Goal: Information Seeking & Learning: Learn about a topic

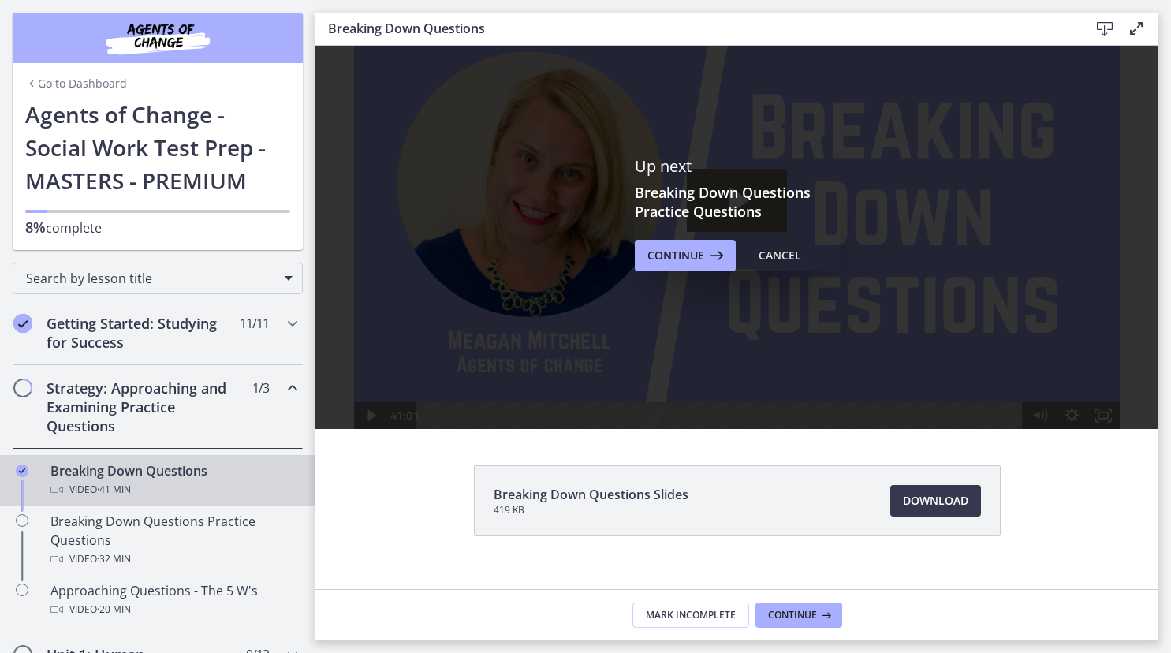
scroll to position [70, 0]
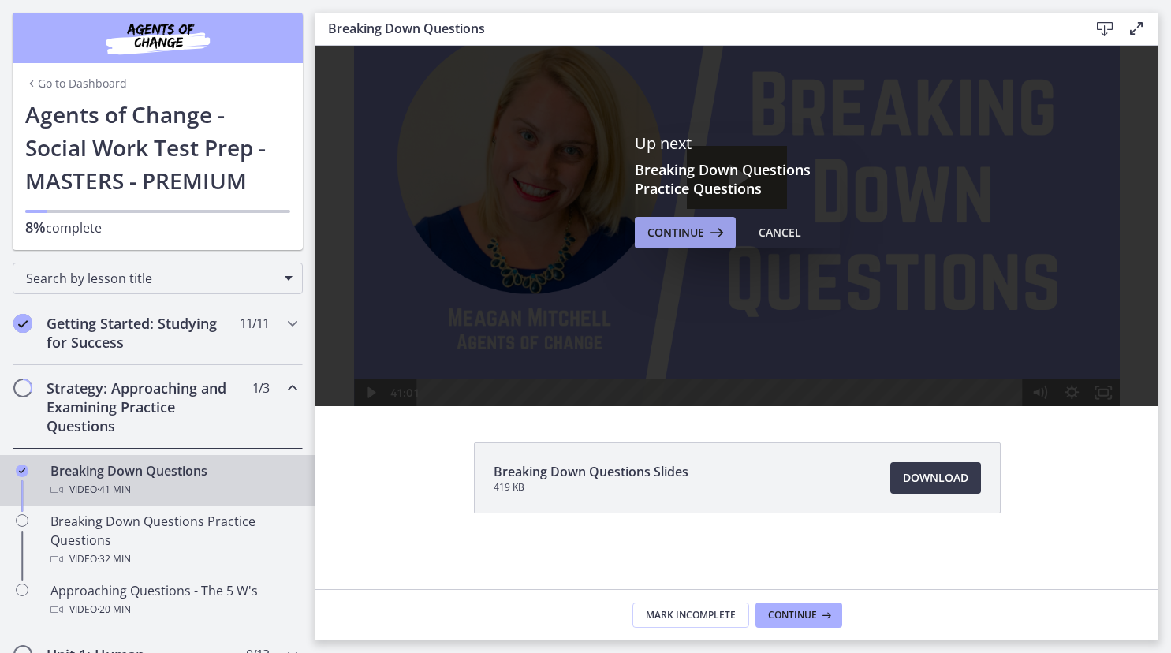
click at [699, 233] on span "Continue" at bounding box center [675, 232] width 57 height 19
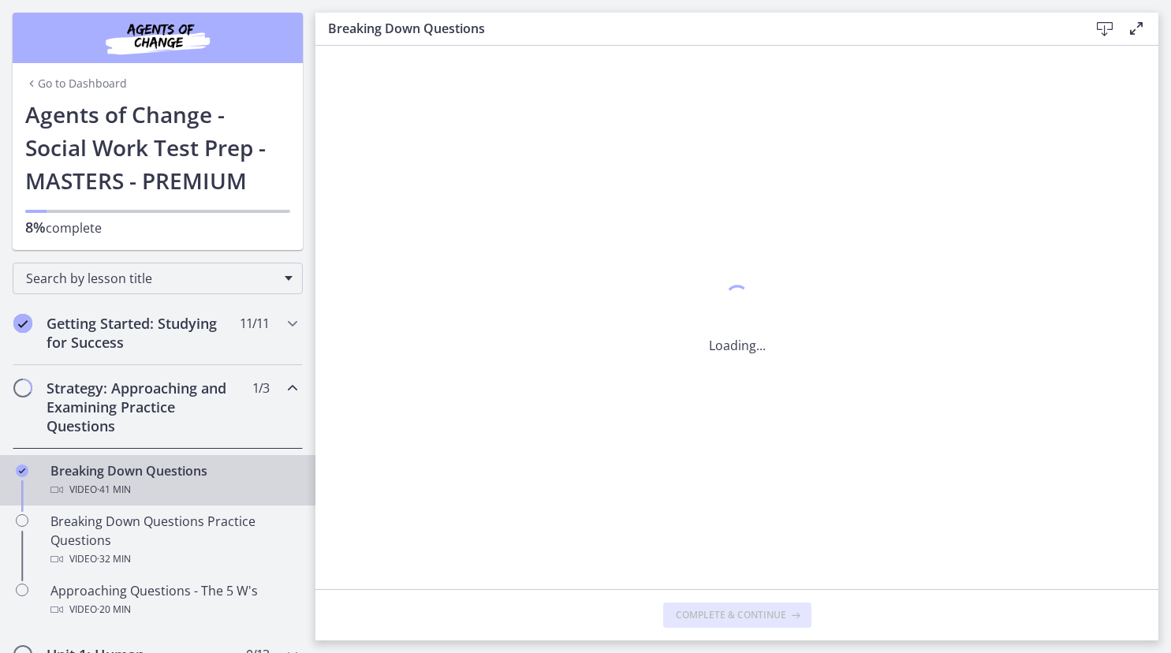
scroll to position [0, 0]
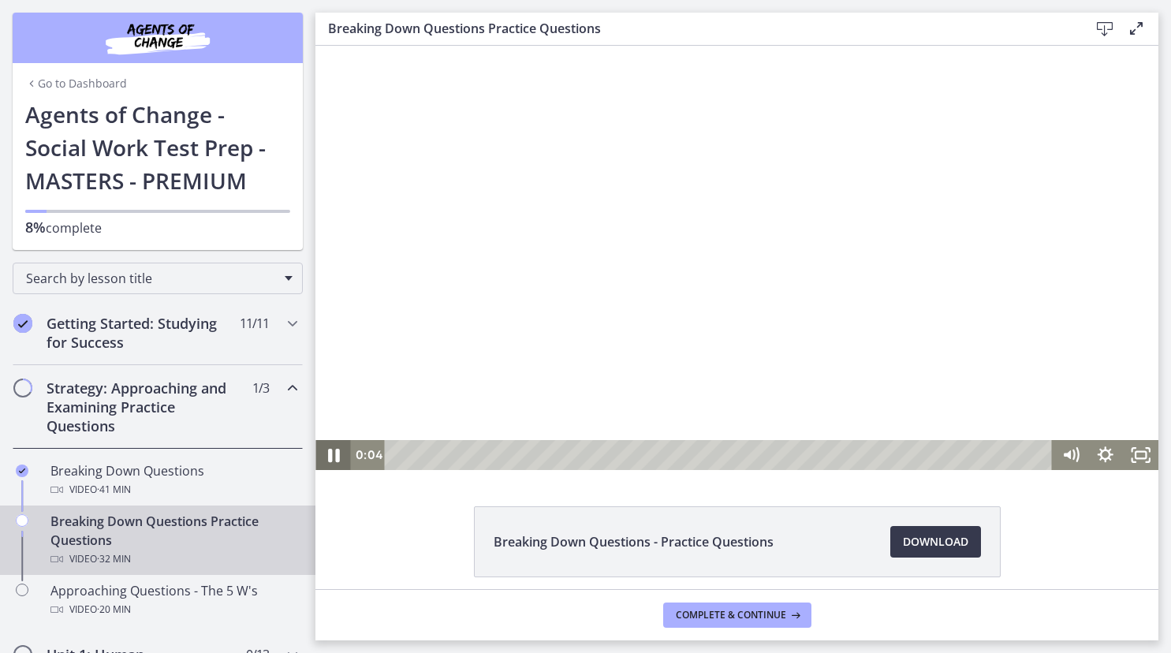
click at [334, 456] on icon "Pause" at bounding box center [333, 455] width 42 height 36
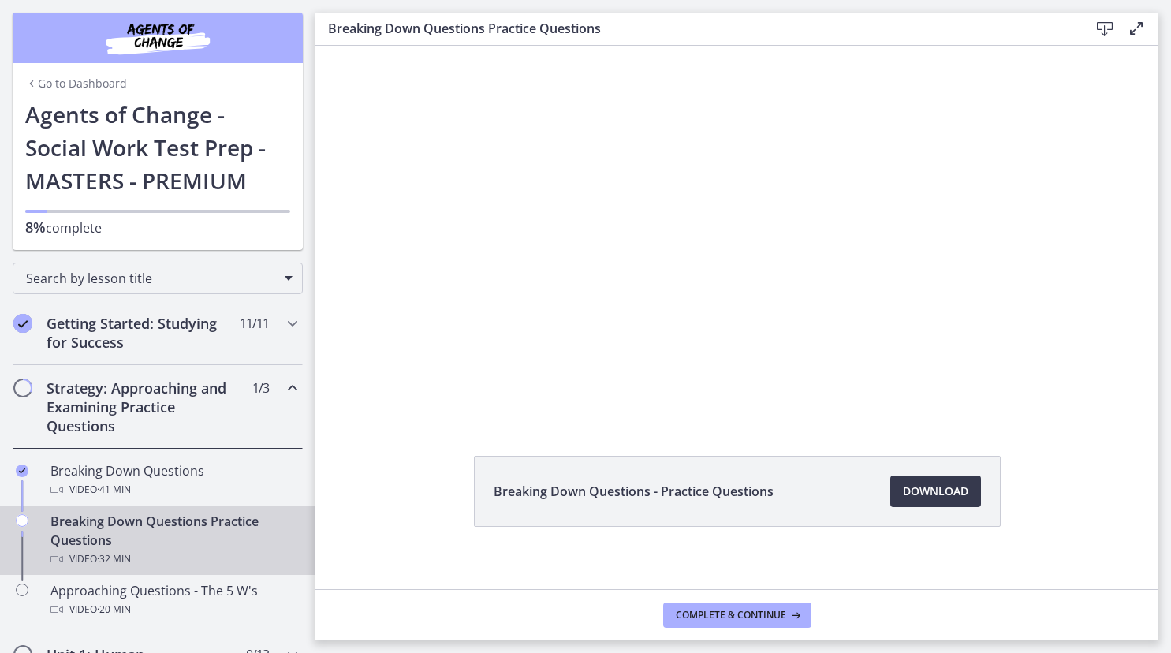
scroll to position [64, 0]
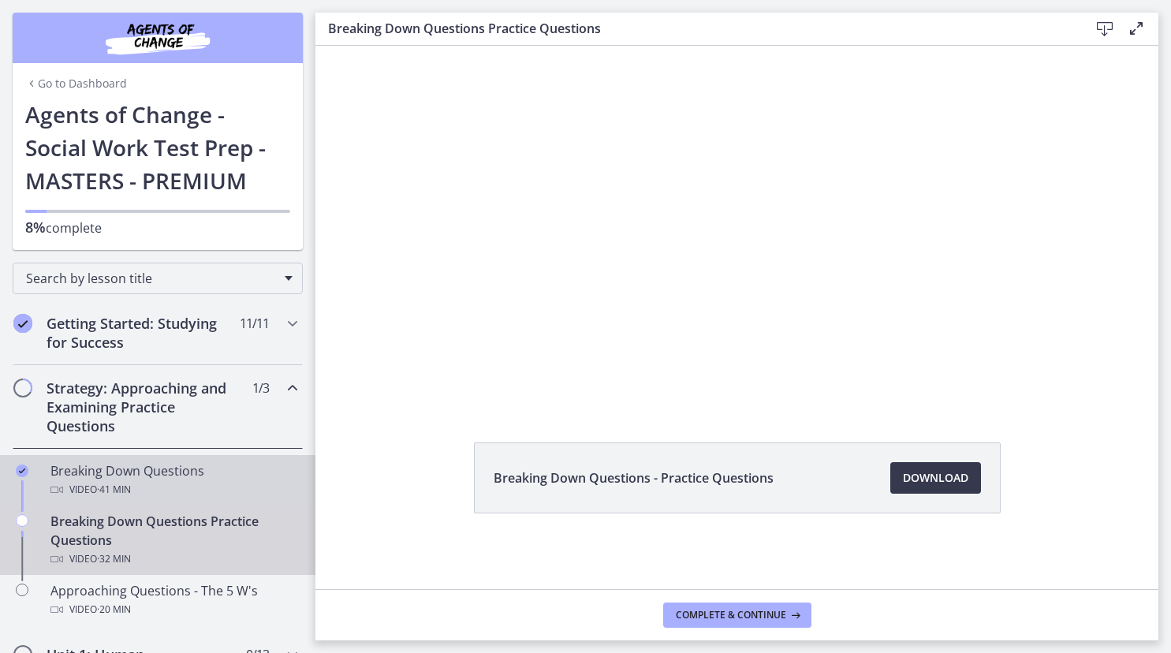
click at [193, 468] on div "Breaking Down Questions Video · 41 min" at bounding box center [173, 480] width 246 height 38
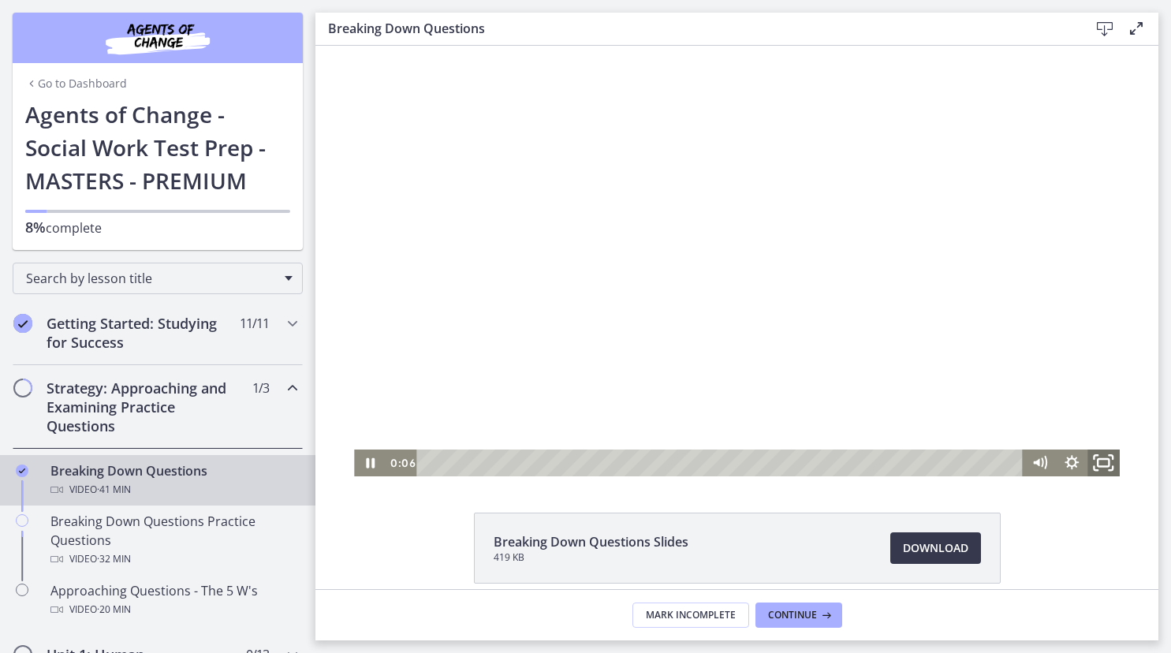
click at [1104, 464] on icon "Fullscreen" at bounding box center [1103, 463] width 39 height 32
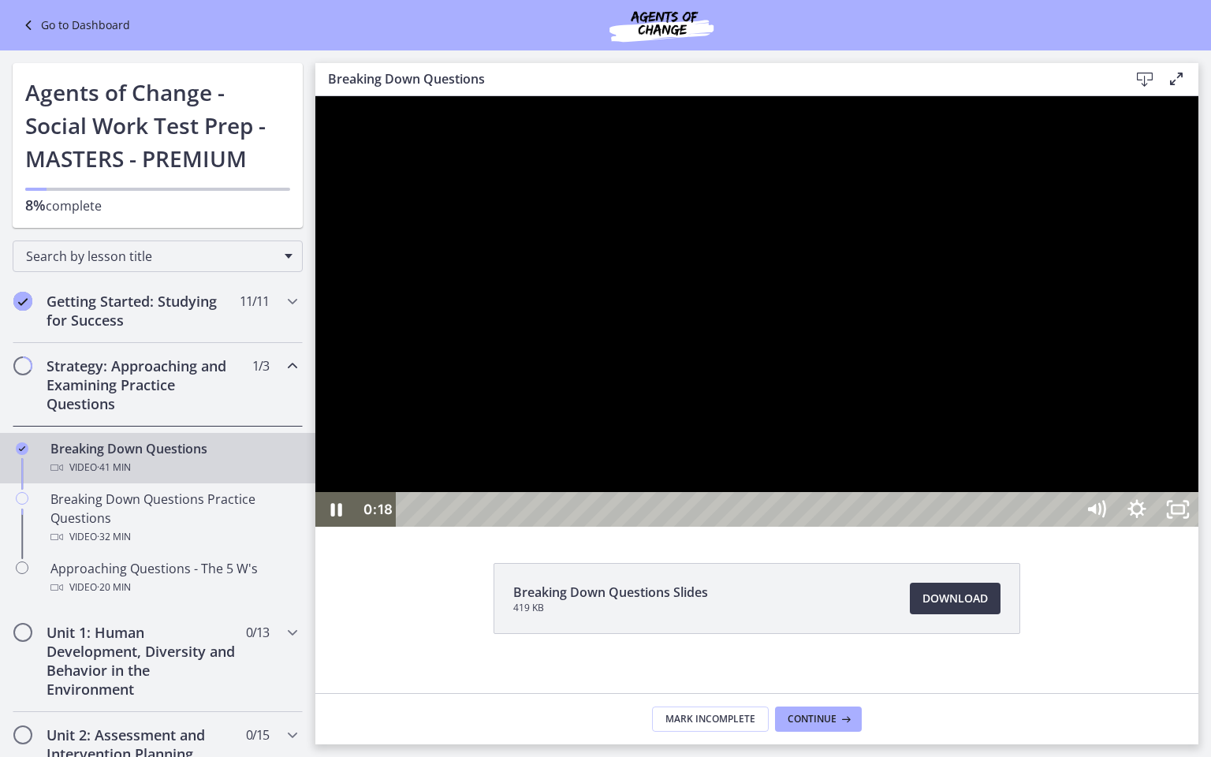
click at [1004, 527] on div at bounding box center [756, 311] width 883 height 431
click at [1170, 527] on icon "Unfullscreen" at bounding box center [1178, 509] width 41 height 35
